Goal: Task Accomplishment & Management: Use online tool/utility

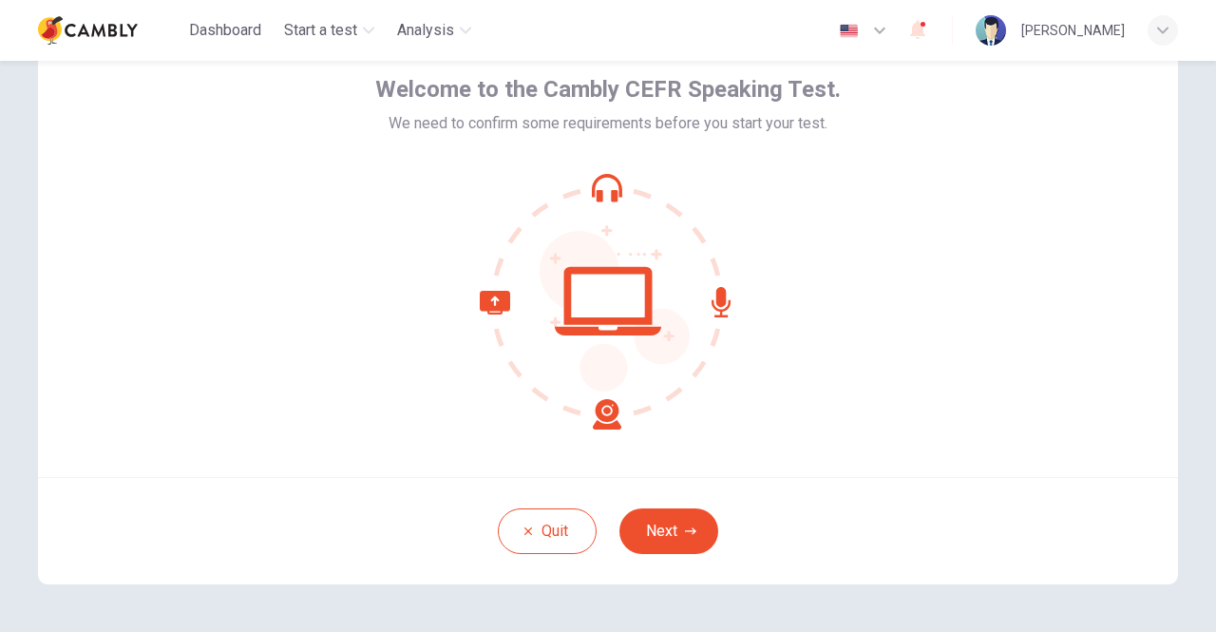
scroll to position [64, 0]
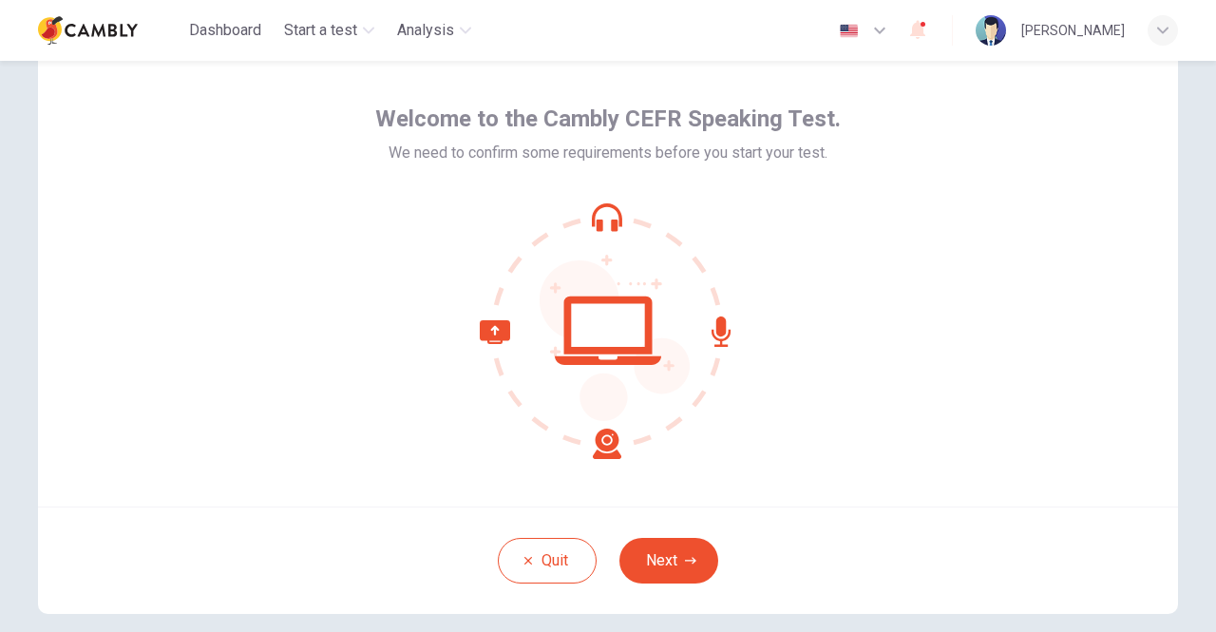
click at [793, 418] on div at bounding box center [608, 330] width 466 height 257
click at [656, 560] on button "Next" at bounding box center [668, 561] width 99 height 46
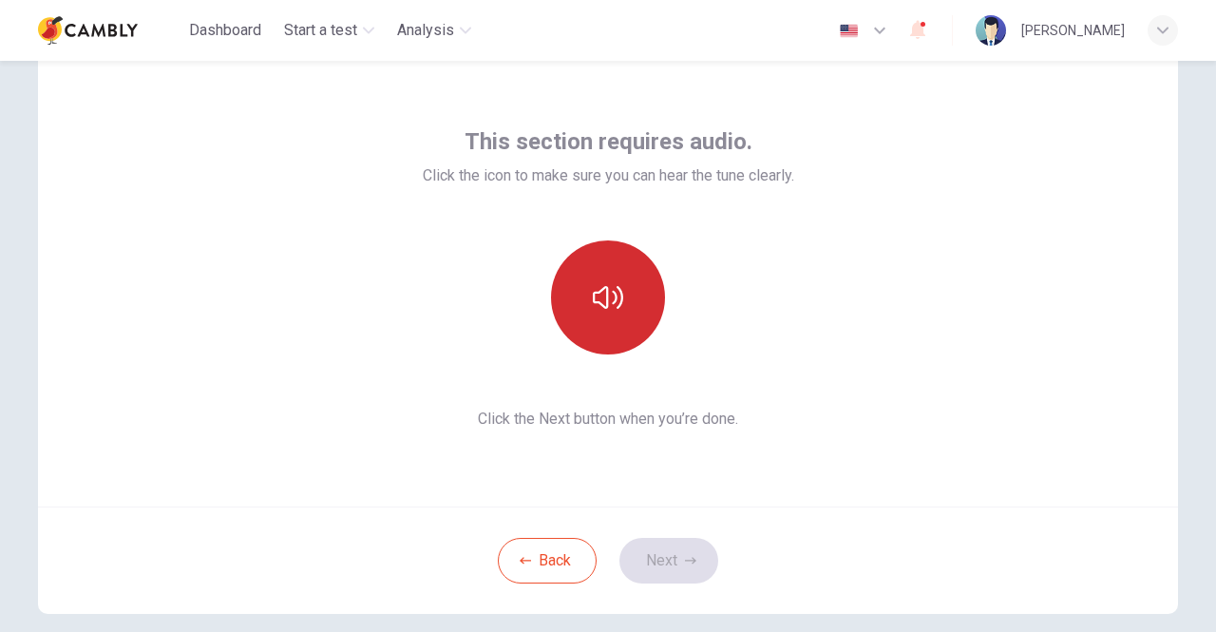
click at [623, 311] on button "button" at bounding box center [608, 297] width 114 height 114
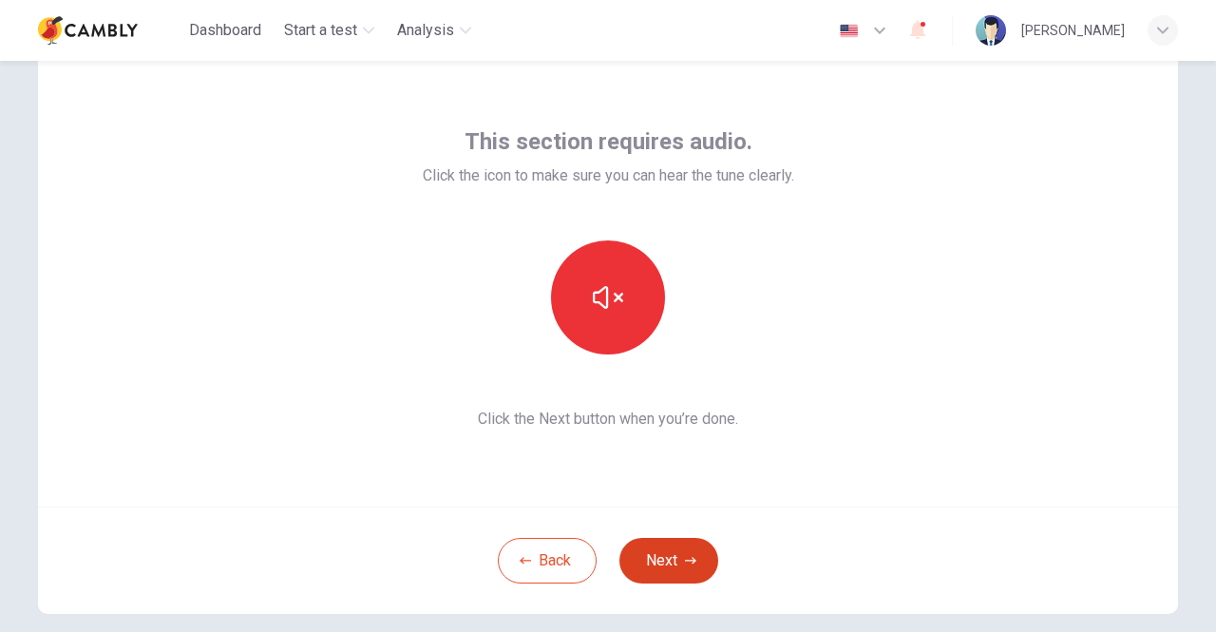
click at [684, 550] on button "Next" at bounding box center [668, 561] width 99 height 46
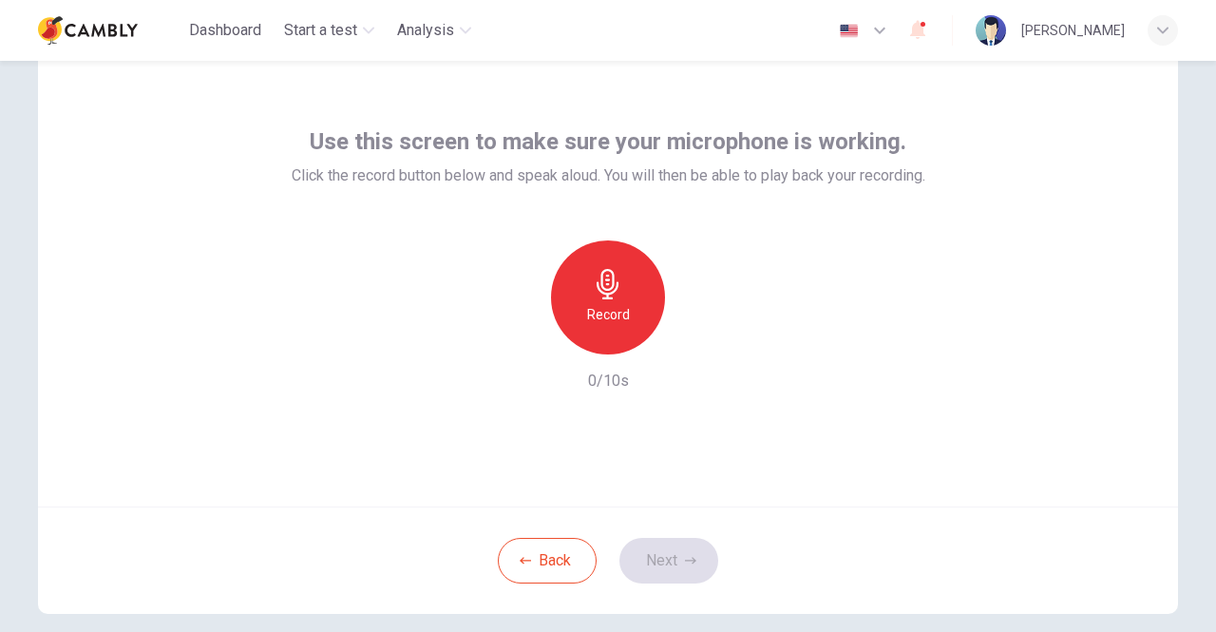
click at [621, 290] on div "Record" at bounding box center [608, 297] width 114 height 114
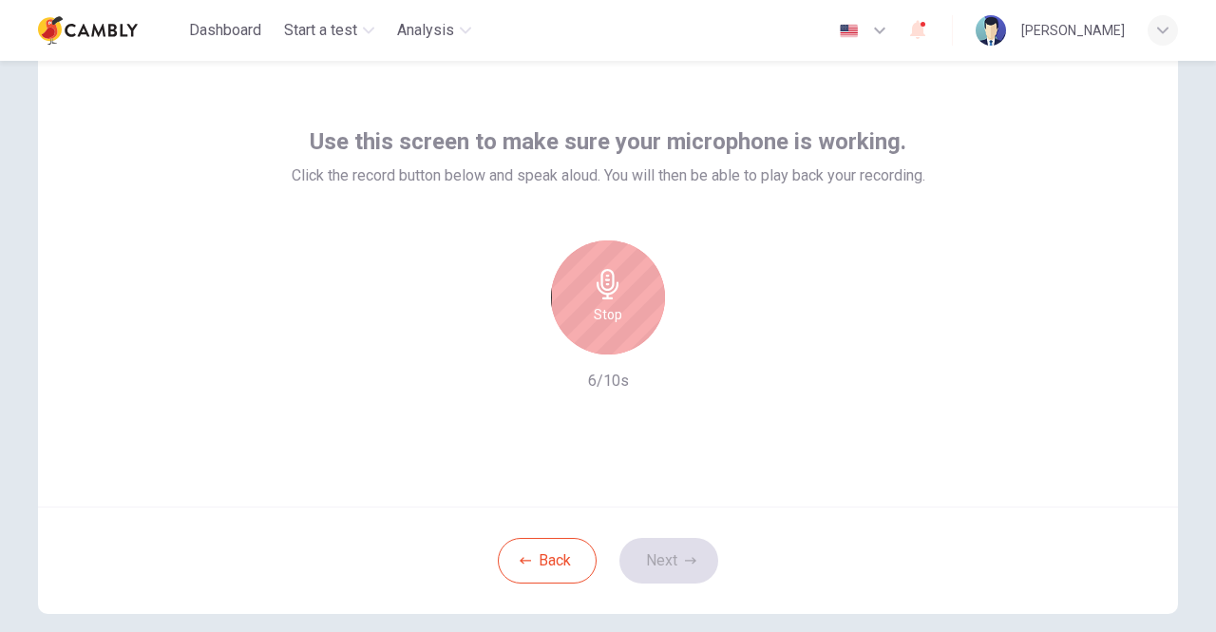
click at [601, 291] on icon "button" at bounding box center [608, 284] width 30 height 30
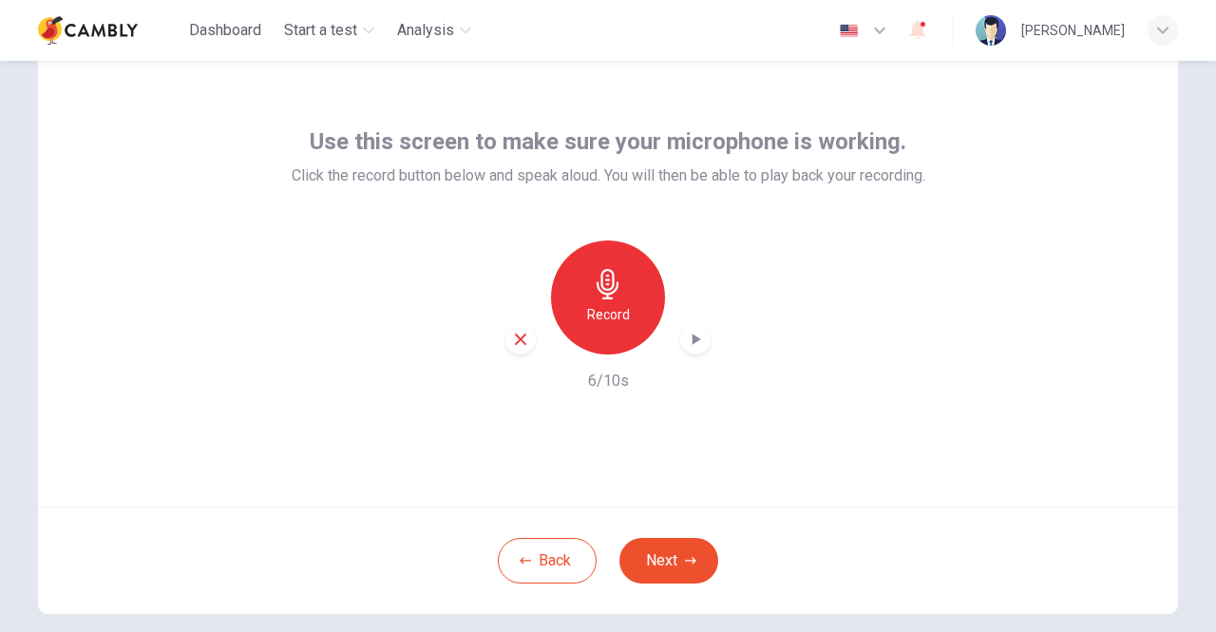
click at [699, 338] on icon "button" at bounding box center [695, 339] width 19 height 19
click at [679, 549] on button "Next" at bounding box center [668, 561] width 99 height 46
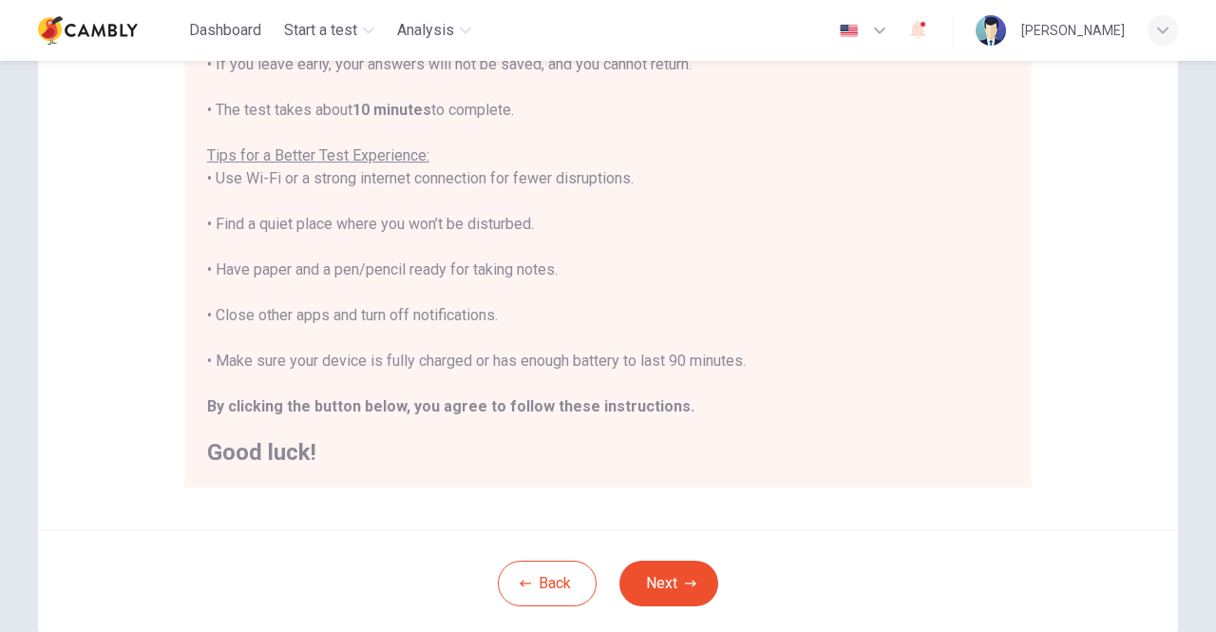
scroll to position [424, 0]
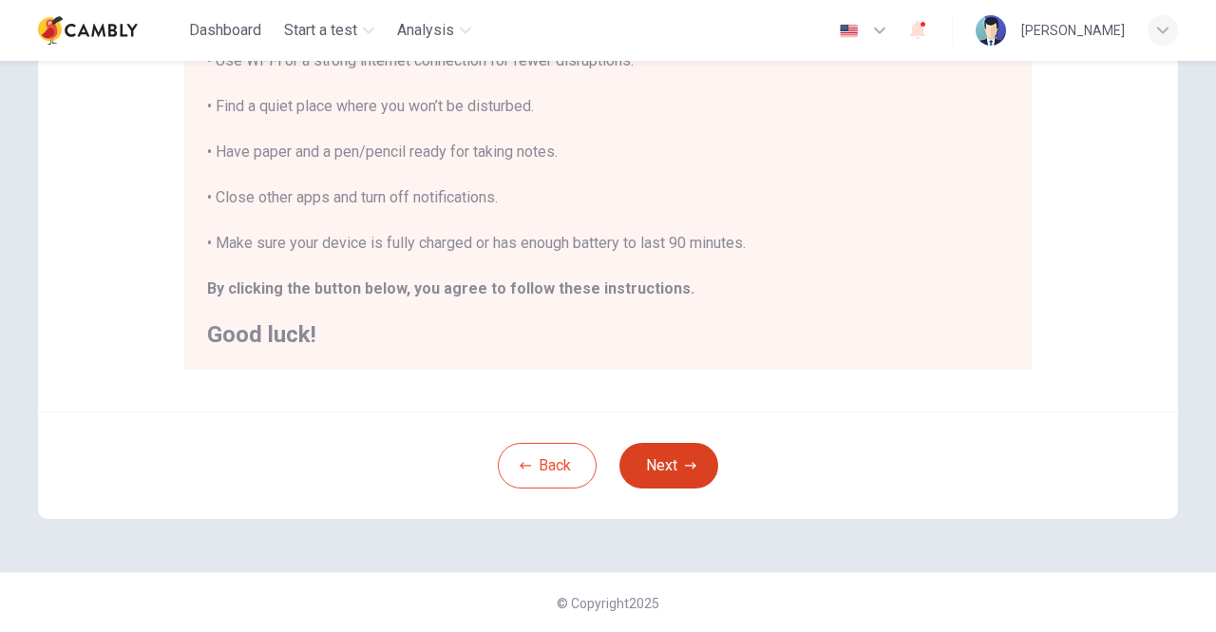
click at [690, 469] on icon "button" at bounding box center [690, 465] width 11 height 11
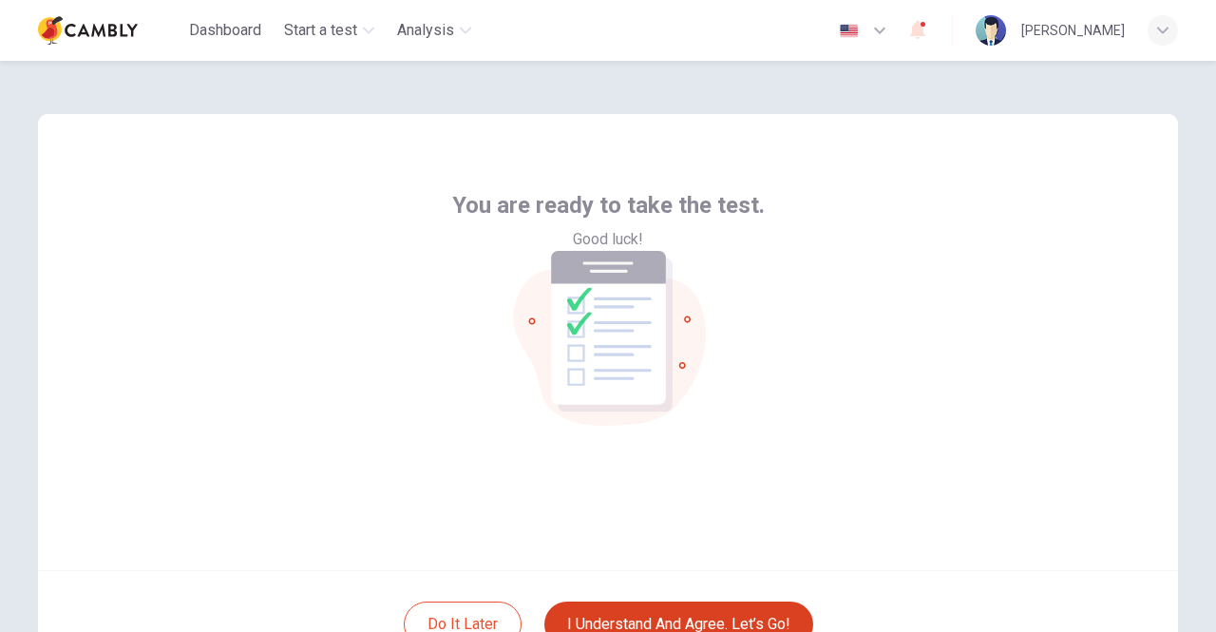
scroll to position [95, 0]
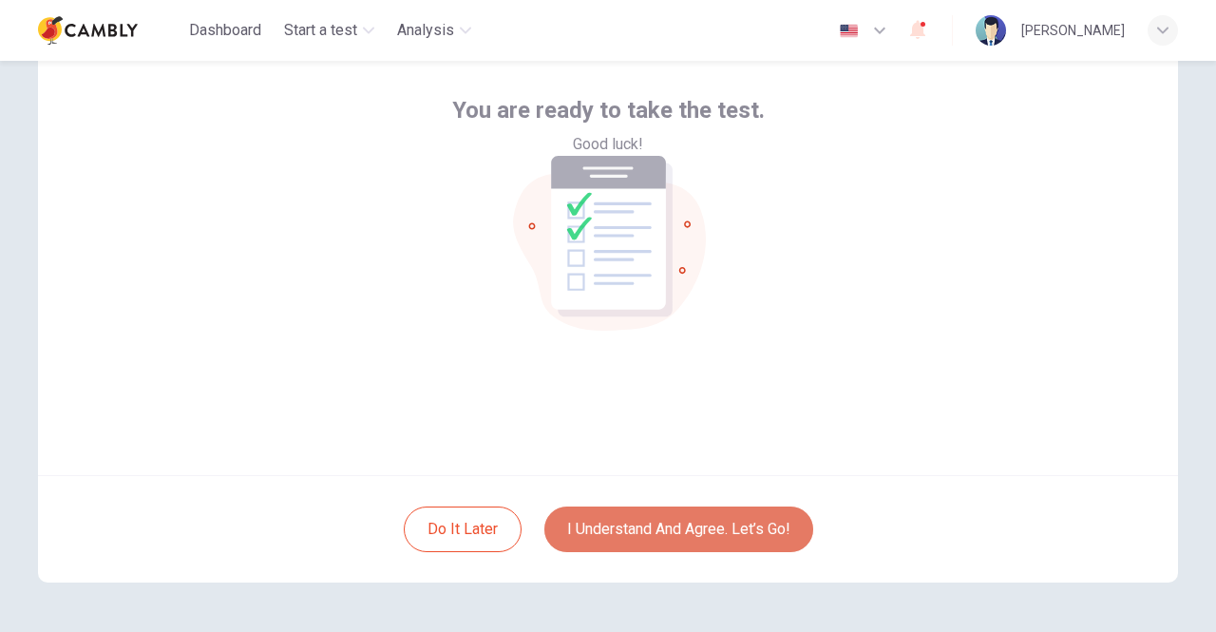
click at [708, 523] on button "I understand and agree. Let’s go!" at bounding box center [678, 529] width 269 height 46
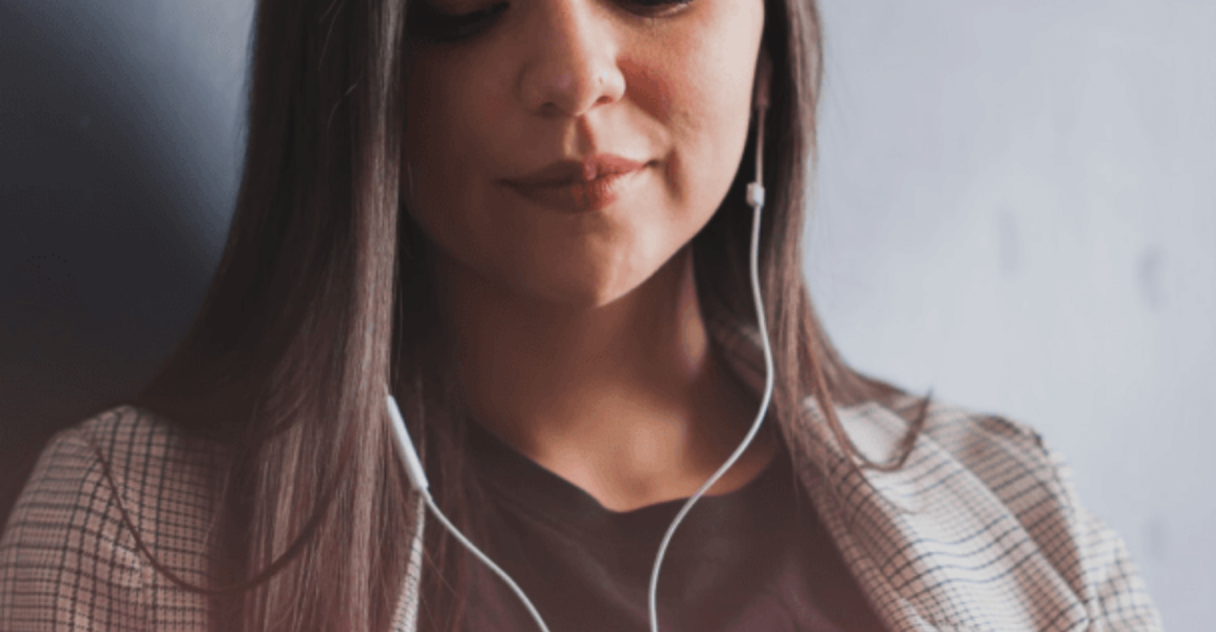
scroll to position [95, 0]
click at [54, 98] on button "Continue" at bounding box center [27, 133] width 54 height 71
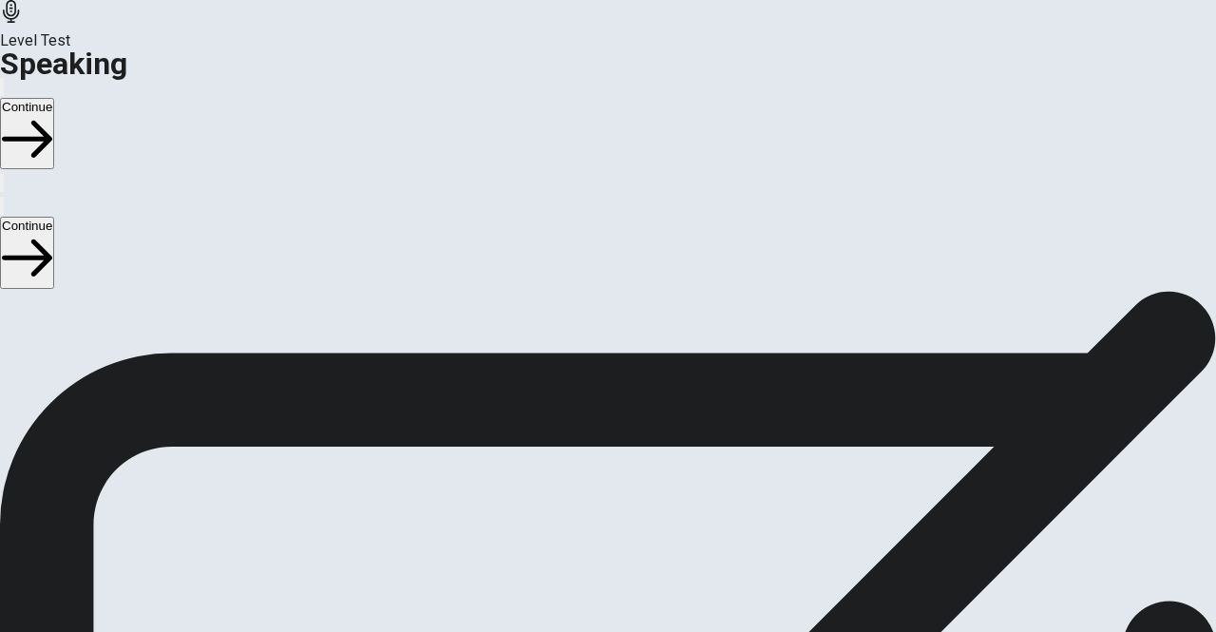
scroll to position [190, 0]
click at [642, 547] on icon at bounding box center [608, 580] width 67 height 67
click at [648, 479] on button "Record Again" at bounding box center [608, 525] width 80 height 93
click at [642, 426] on div "Stop Recording" at bounding box center [608, 546] width 67 height 241
click at [623, 439] on icon at bounding box center [605, 452] width 36 height 26
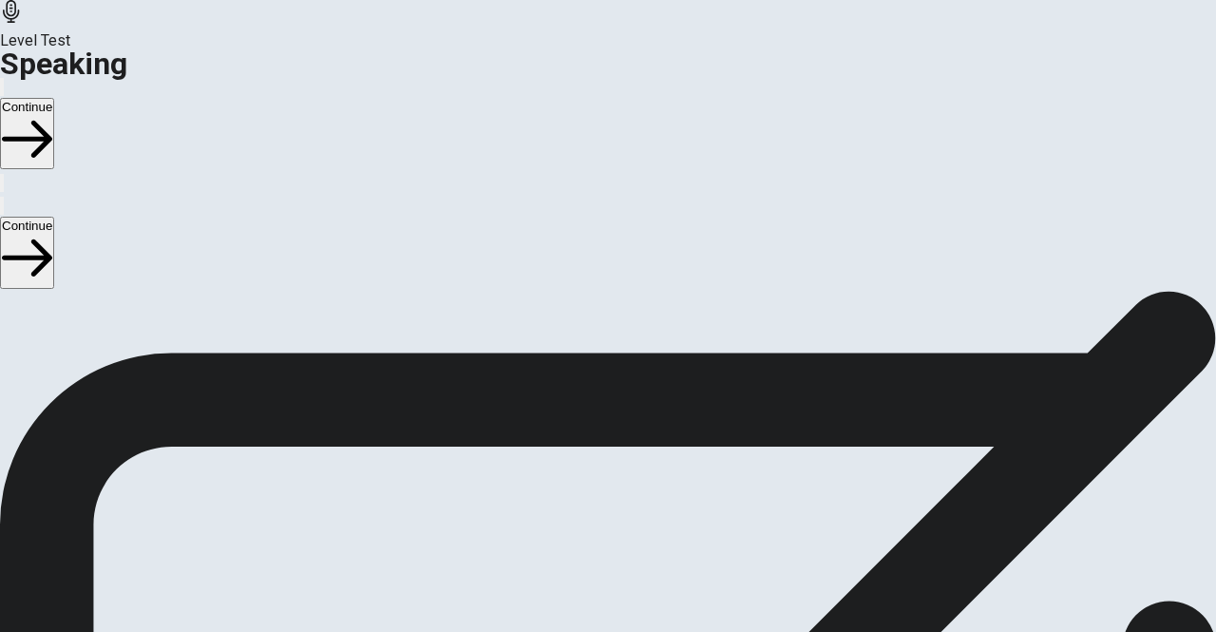
click at [637, 415] on div at bounding box center [608, 447] width 57 height 64
click at [618, 430] on icon at bounding box center [607, 443] width 22 height 26
click at [648, 479] on button "Record Again" at bounding box center [608, 525] width 80 height 93
click at [642, 610] on span "Stop Recording" at bounding box center [608, 630] width 67 height 41
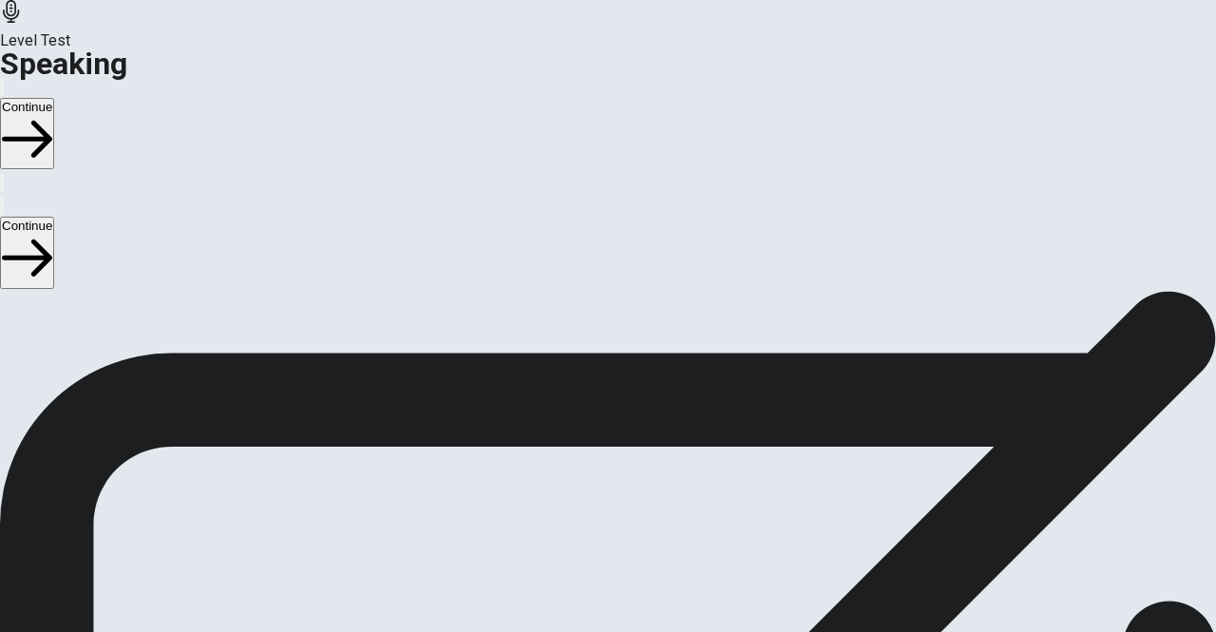
scroll to position [108, 0]
click at [620, 497] on icon at bounding box center [600, 525] width 41 height 57
click at [585, 577] on icon "Play Audio" at bounding box center [585, 577] width 0 height 0
click at [54, 98] on button "Continue" at bounding box center [27, 133] width 54 height 71
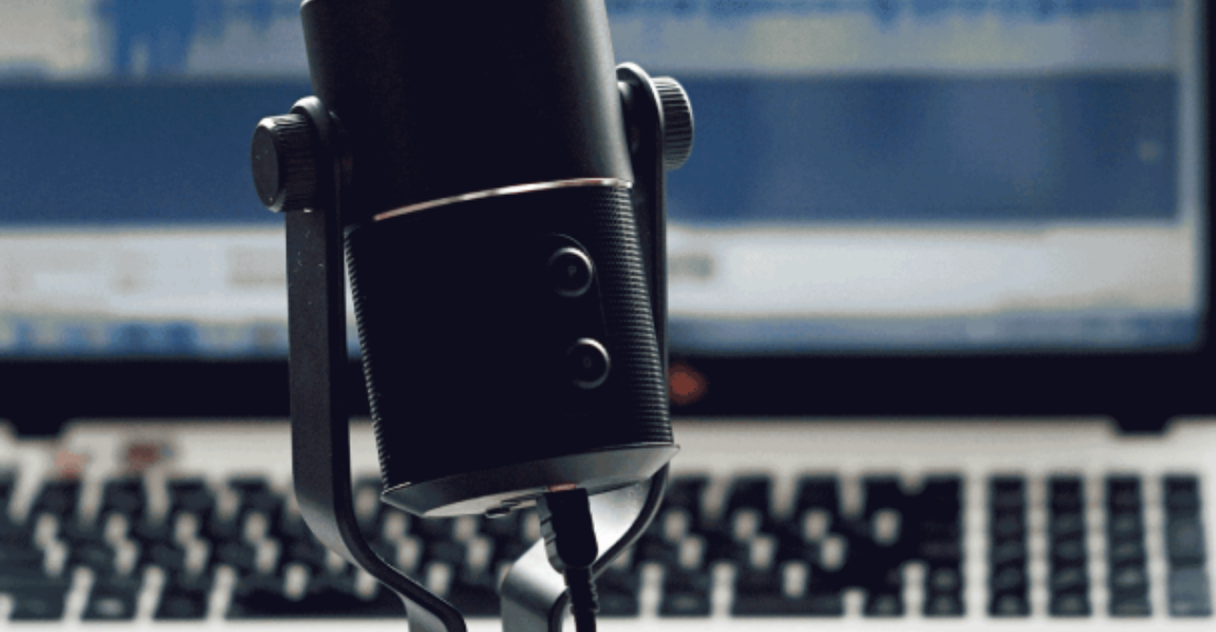
click at [54, 98] on button "Continue" at bounding box center [27, 133] width 54 height 71
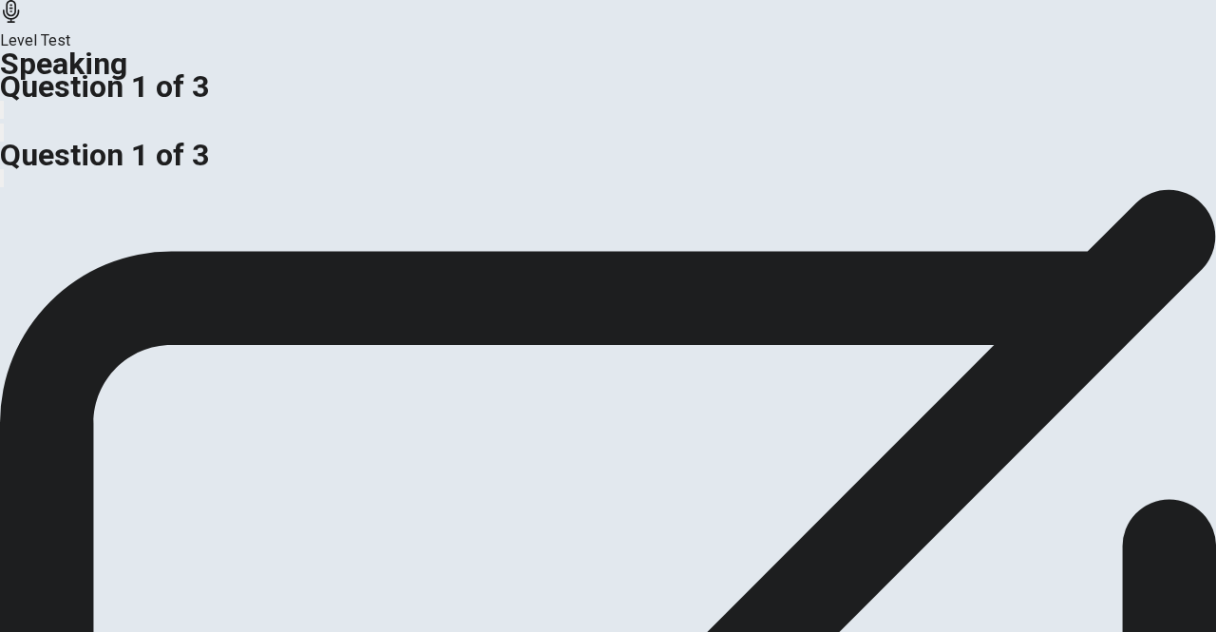
scroll to position [95, 0]
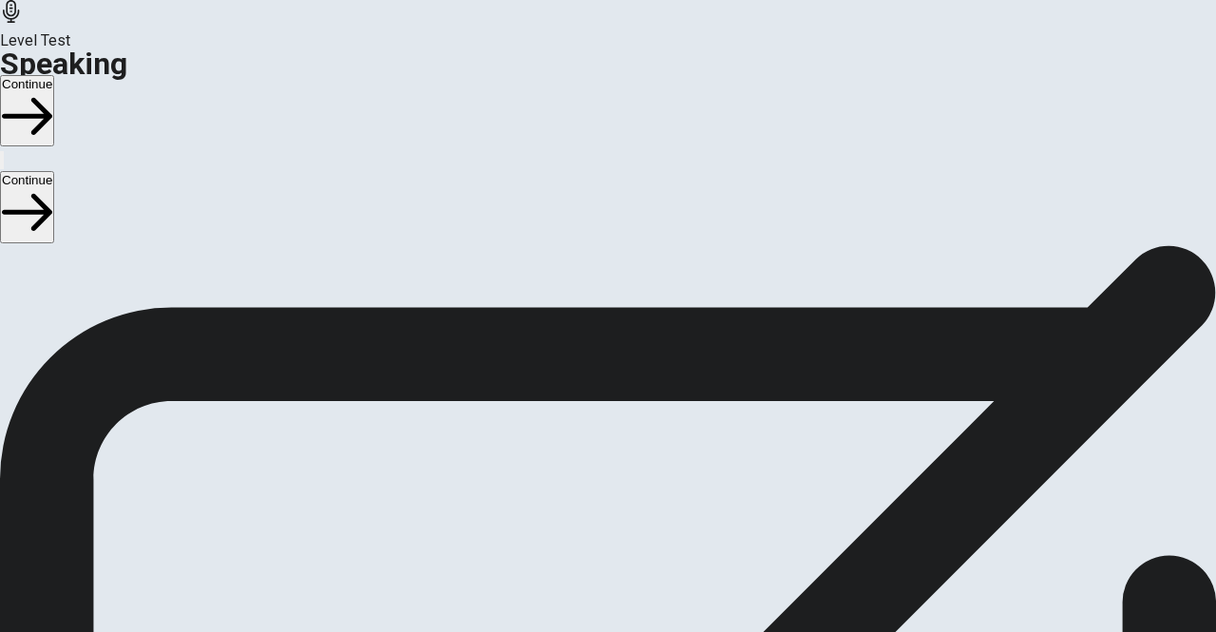
scroll to position [59, 0]
click at [54, 75] on button "Continue" at bounding box center [27, 110] width 54 height 71
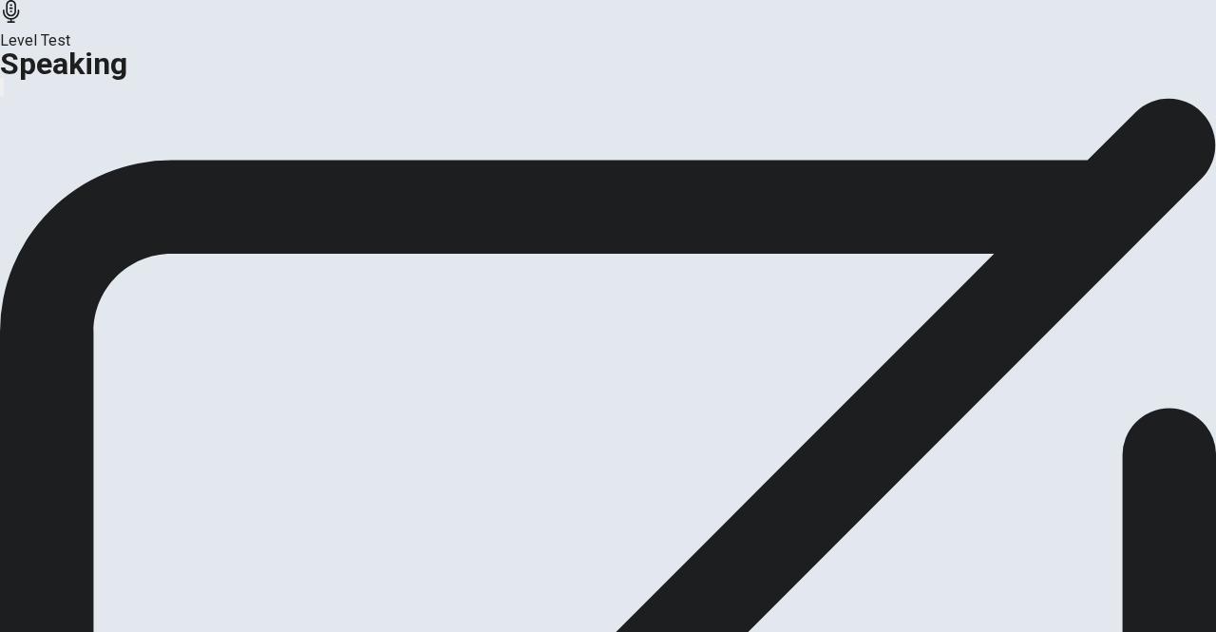
click at [151, 179] on button "Continue" at bounding box center [112, 166] width 77 height 26
